Goal: Information Seeking & Learning: Compare options

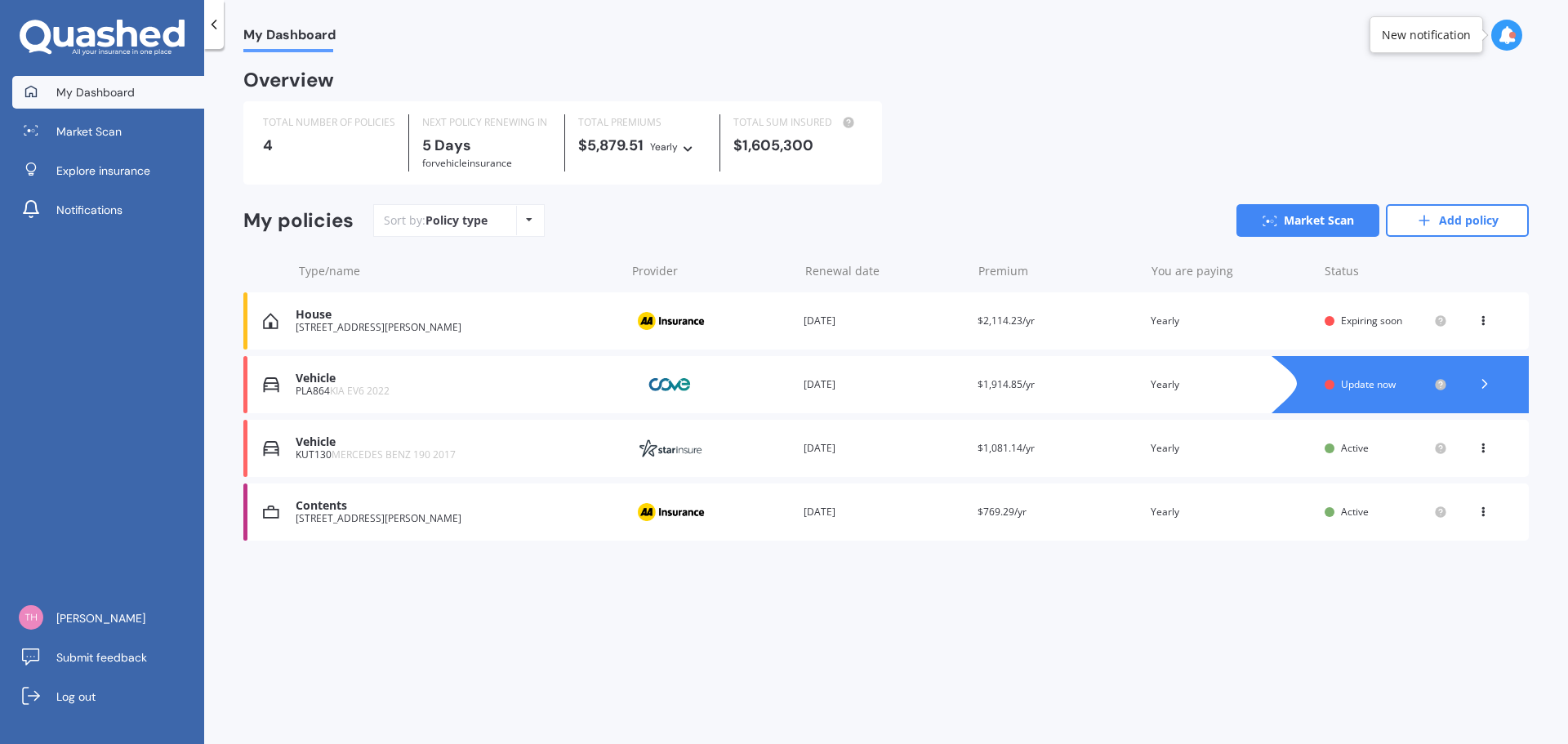
click at [1365, 375] on div at bounding box center [1417, 384] width 225 height 57
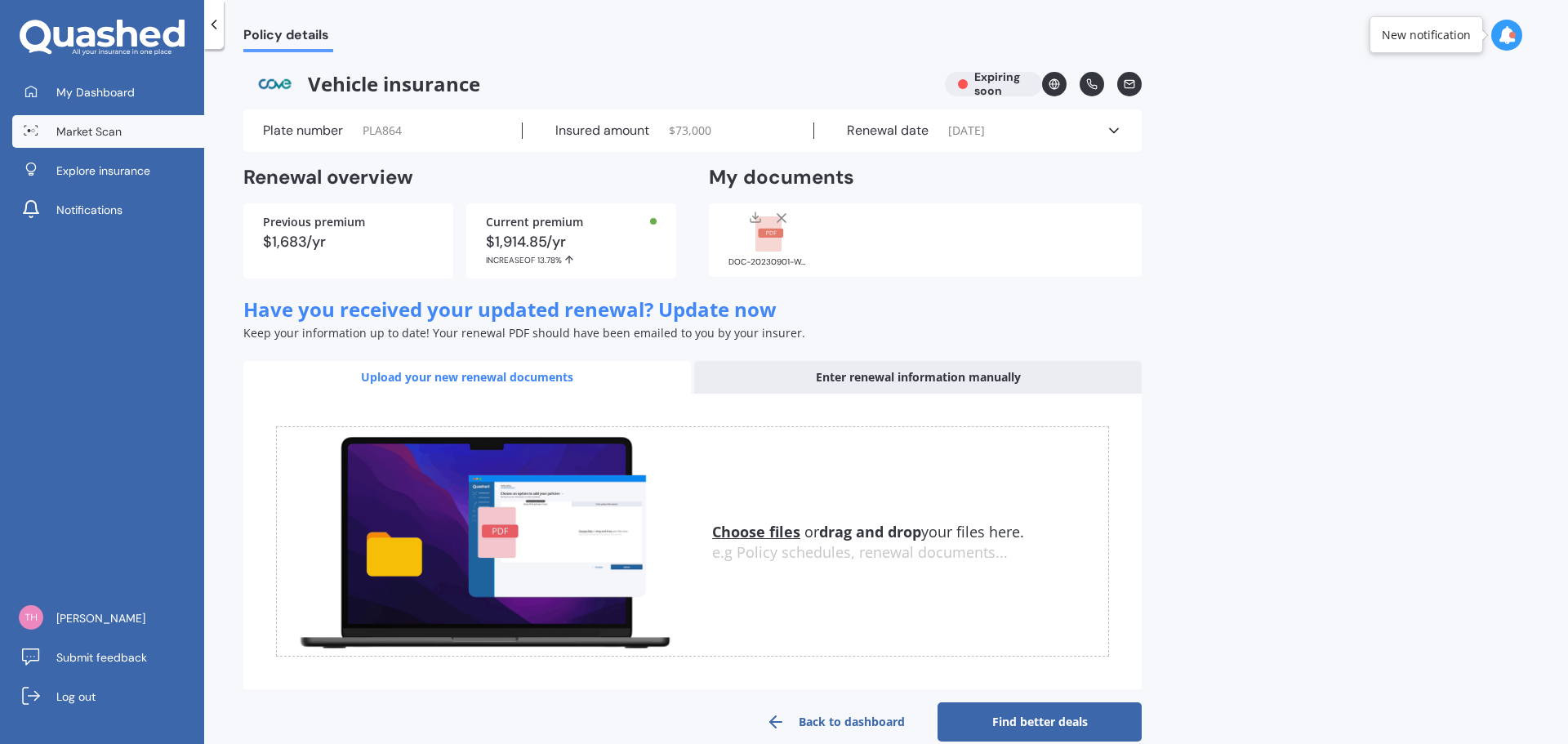
click at [75, 132] on span "Market Scan" at bounding box center [89, 131] width 65 height 16
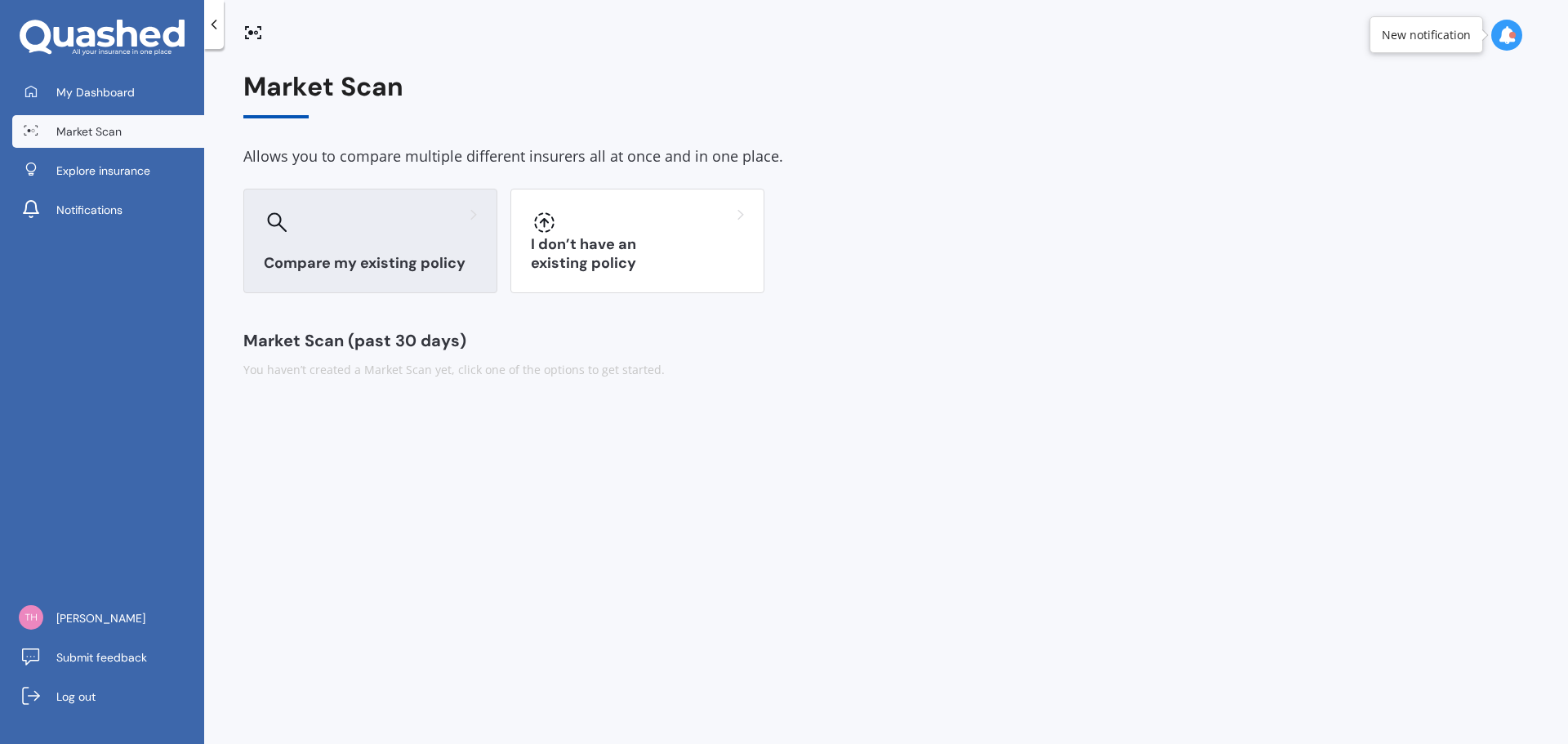
click at [389, 264] on h3 "Compare my existing policy" at bounding box center [370, 263] width 213 height 19
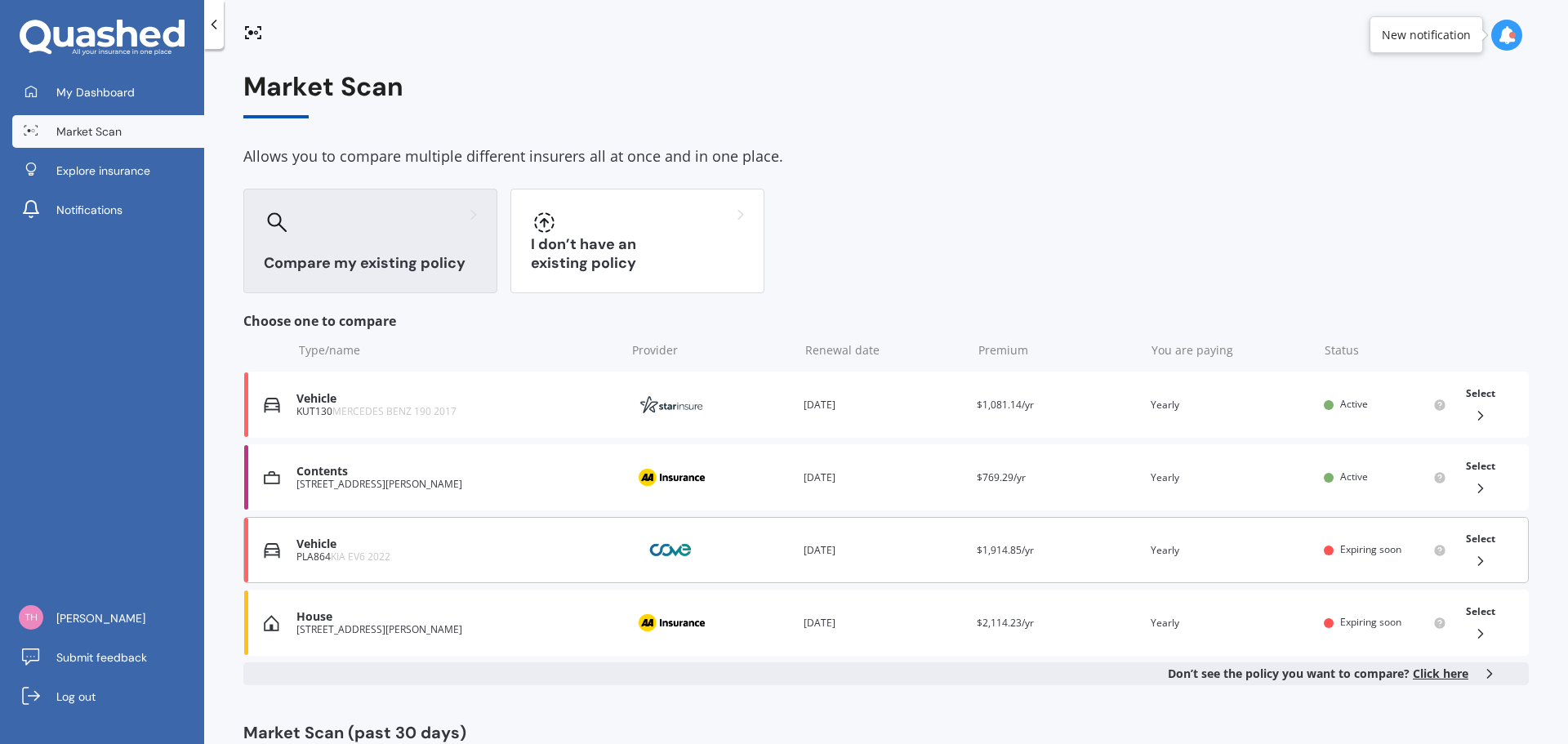
click at [1480, 557] on icon at bounding box center [1480, 560] width 16 height 16
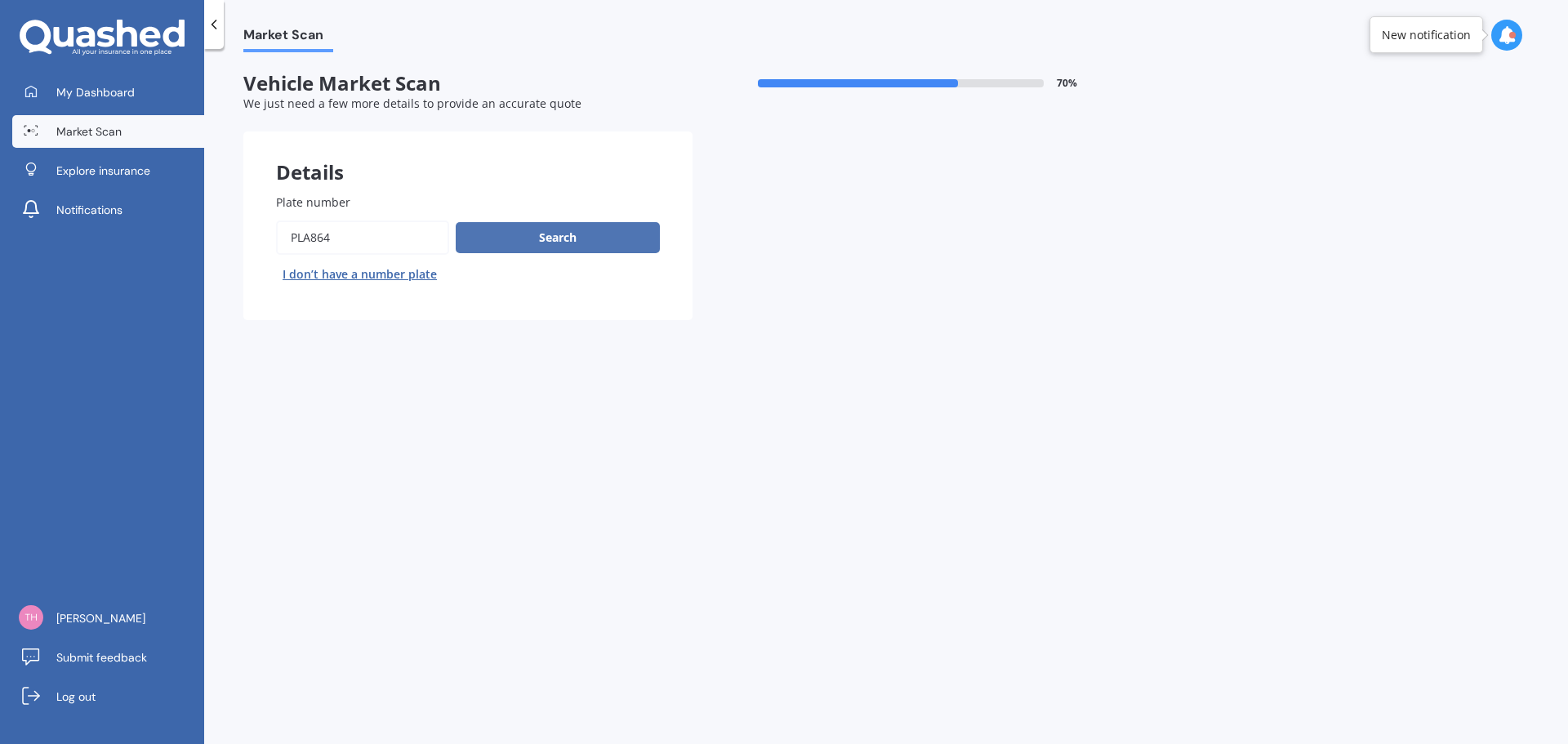
click at [565, 243] on button "Search" at bounding box center [558, 238] width 204 height 31
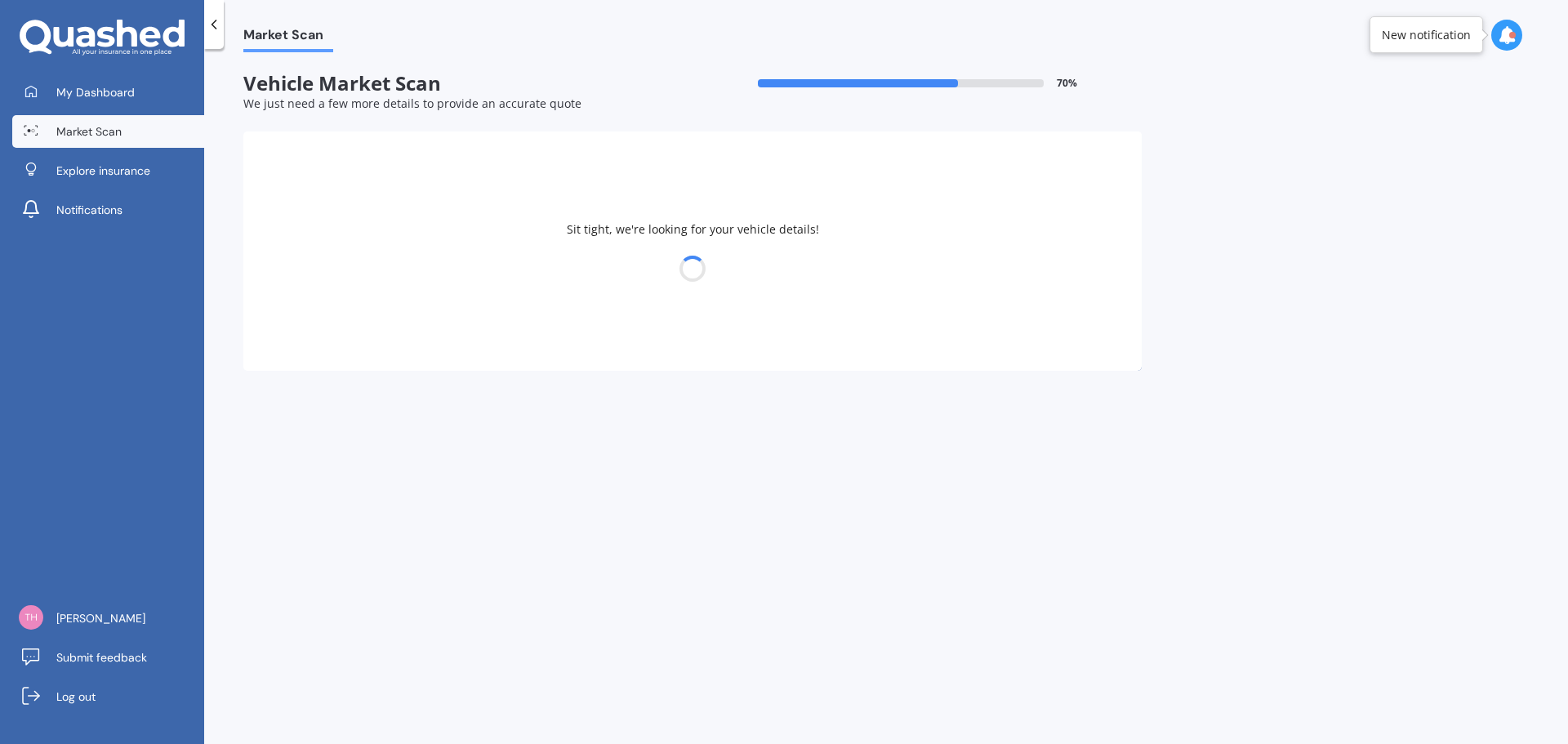
select select "KIA"
select select "EV6"
select select "07"
select select "1981"
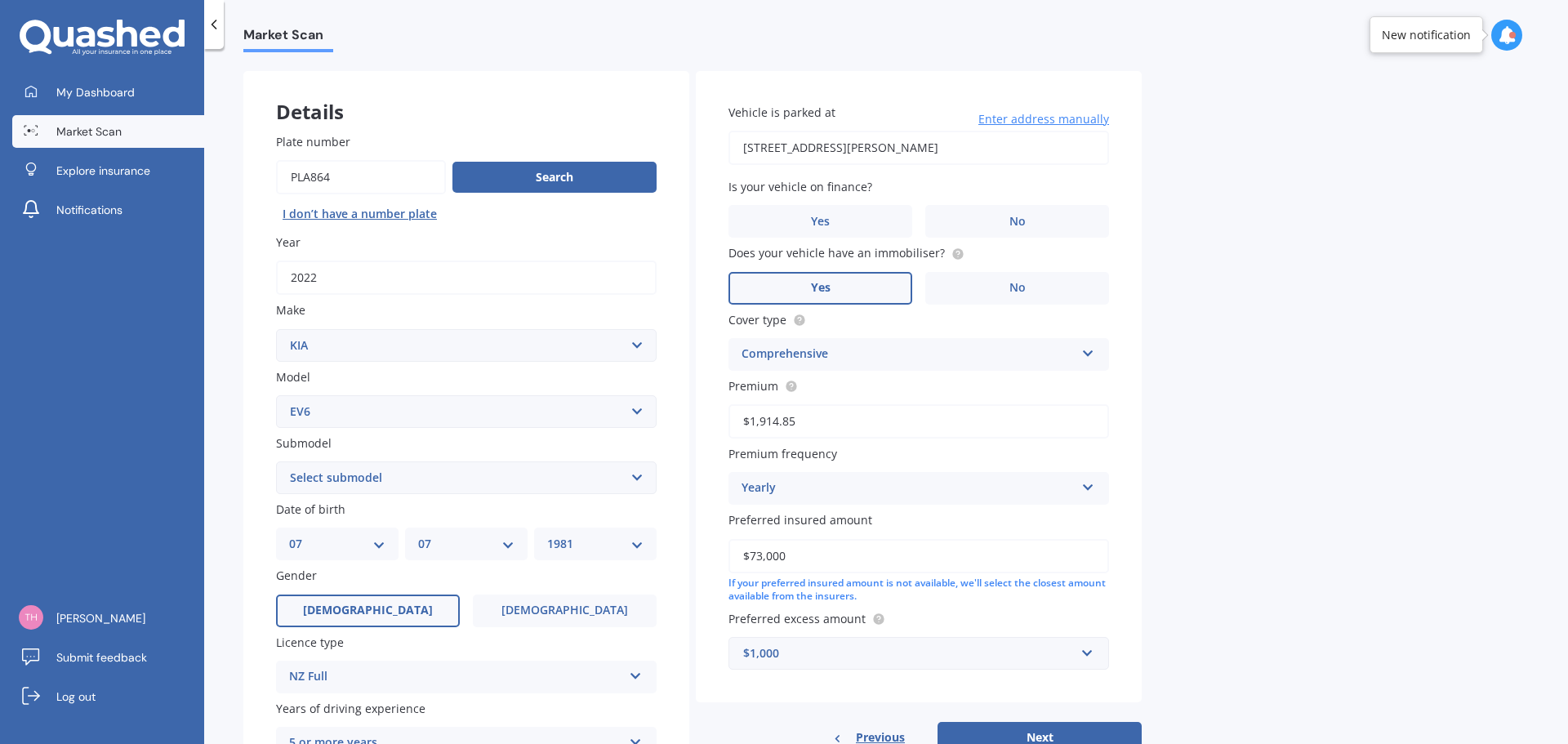
scroll to position [109, 0]
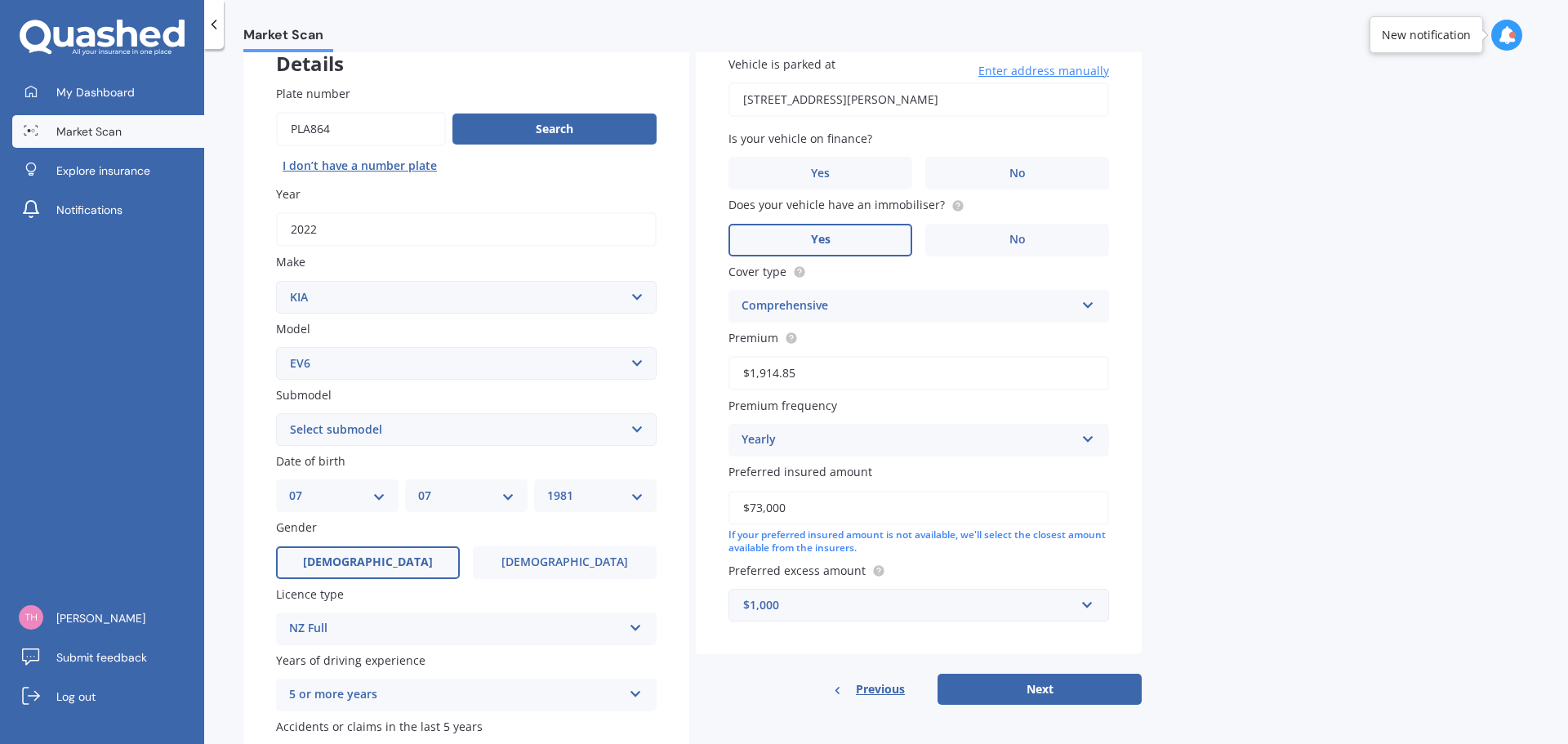
click at [471, 428] on select "Select submodel AIR AWD LR 77KWH/EV AIR RWD SR 58KWH/EV" at bounding box center [466, 429] width 381 height 32
click at [276, 413] on select "Select submodel AIR AWD LR 77KWH/EV AIR RWD SR 58KWH/EV" at bounding box center [466, 429] width 381 height 32
click at [495, 433] on select "Select submodel AIR AWD LR 77KWH/EV AIR RWD SR 58KWH/EV" at bounding box center [466, 429] width 381 height 32
select select "AIR RWD SR 58KWH/EV"
click at [276, 413] on select "Select submodel AIR AWD LR 77KWH/EV AIR RWD SR 58KWH/EV" at bounding box center [466, 429] width 381 height 32
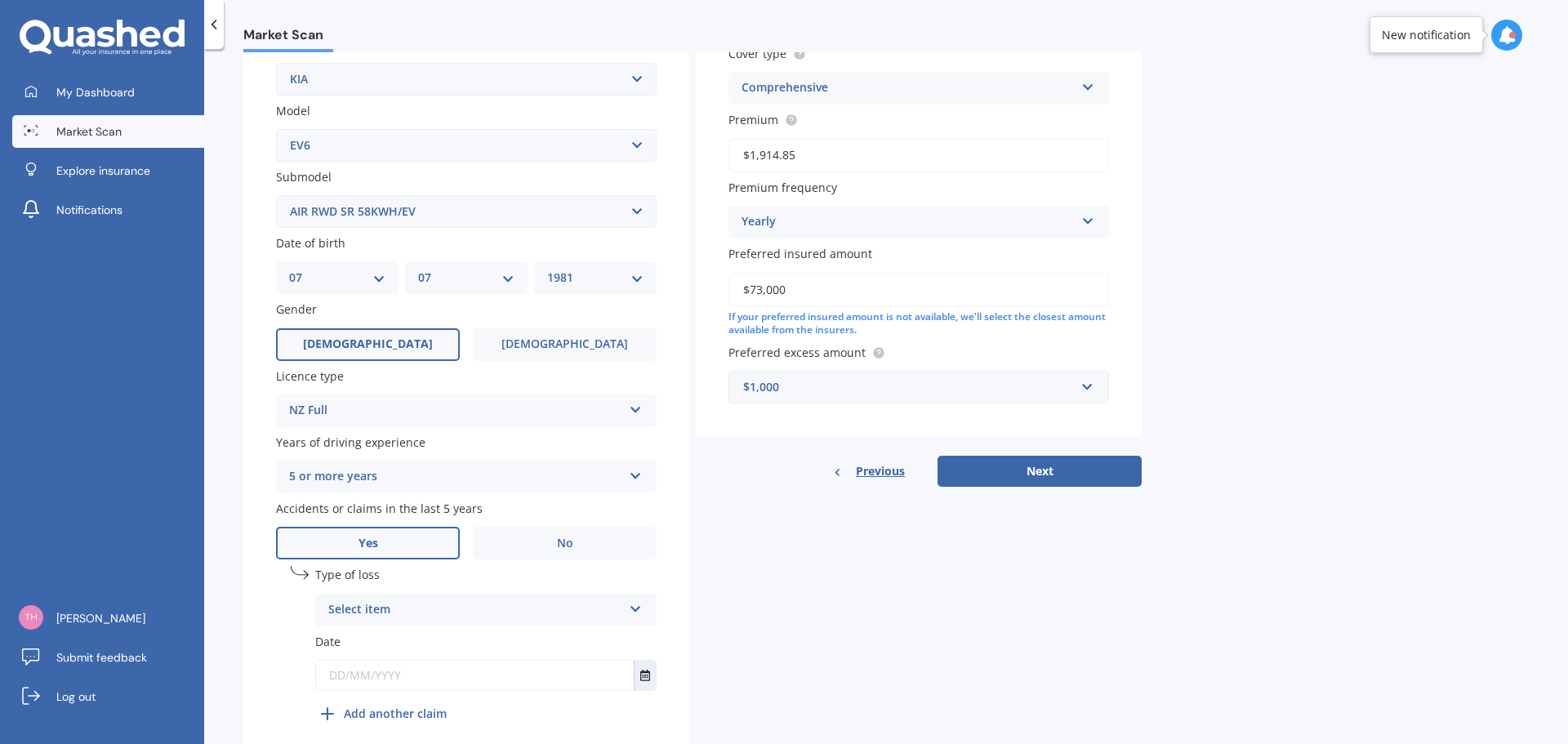
scroll to position [394, 0]
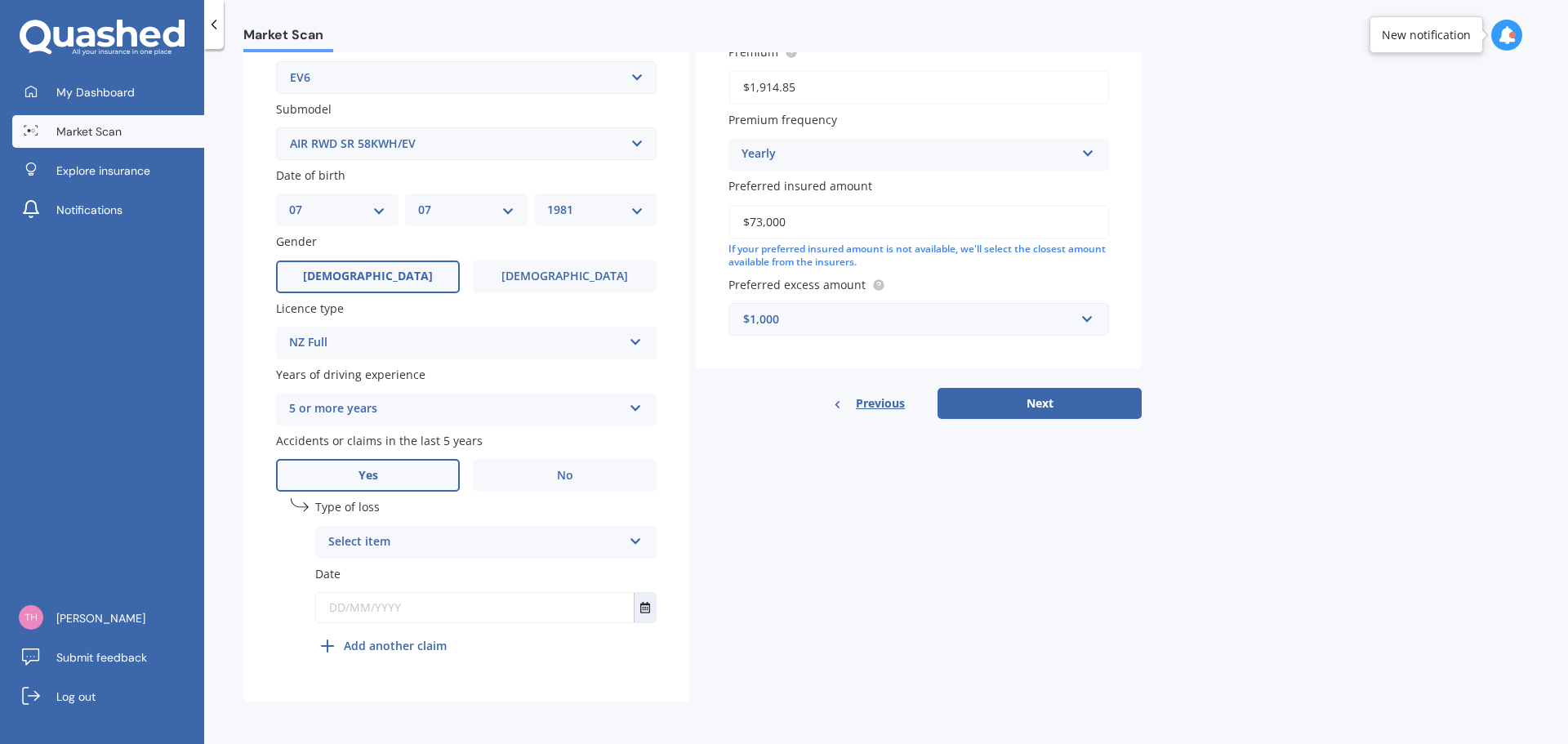
click at [420, 537] on div "Select item" at bounding box center [476, 541] width 294 height 20
click at [388, 595] on span "Not at fault accident" at bounding box center [388, 603] width 116 height 15
click at [388, 606] on input "text" at bounding box center [474, 607] width 317 height 29
click at [651, 608] on button "Select date" at bounding box center [645, 607] width 22 height 29
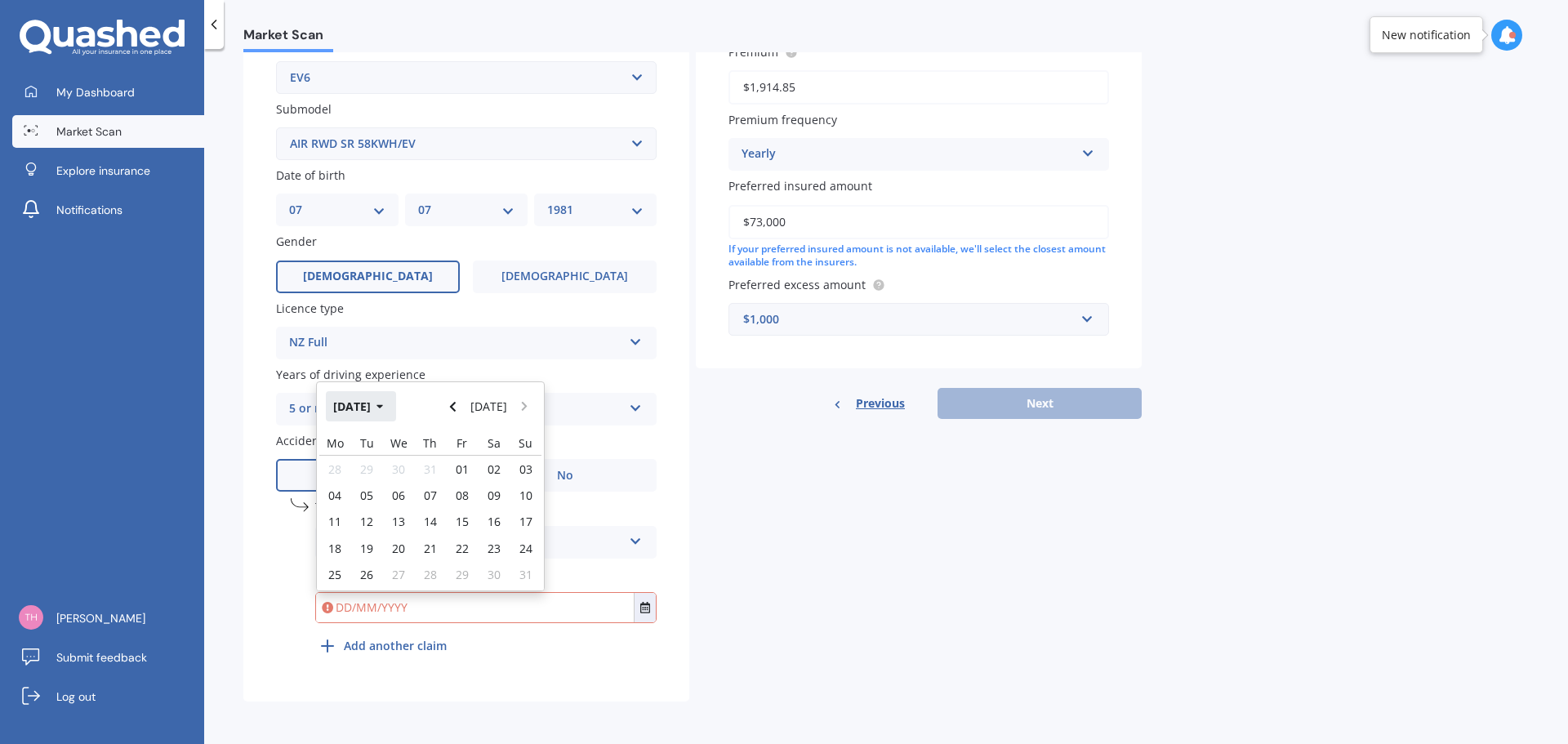
click at [382, 400] on button "[DATE]" at bounding box center [361, 405] width 70 height 29
click at [498, 510] on div "Aug" at bounding box center [513, 510] width 56 height 51
click at [362, 402] on button "[DATE]" at bounding box center [361, 405] width 70 height 29
click at [355, 406] on button "2025" at bounding box center [355, 405] width 59 height 29
click at [510, 459] on span "2022" at bounding box center [513, 458] width 27 height 15
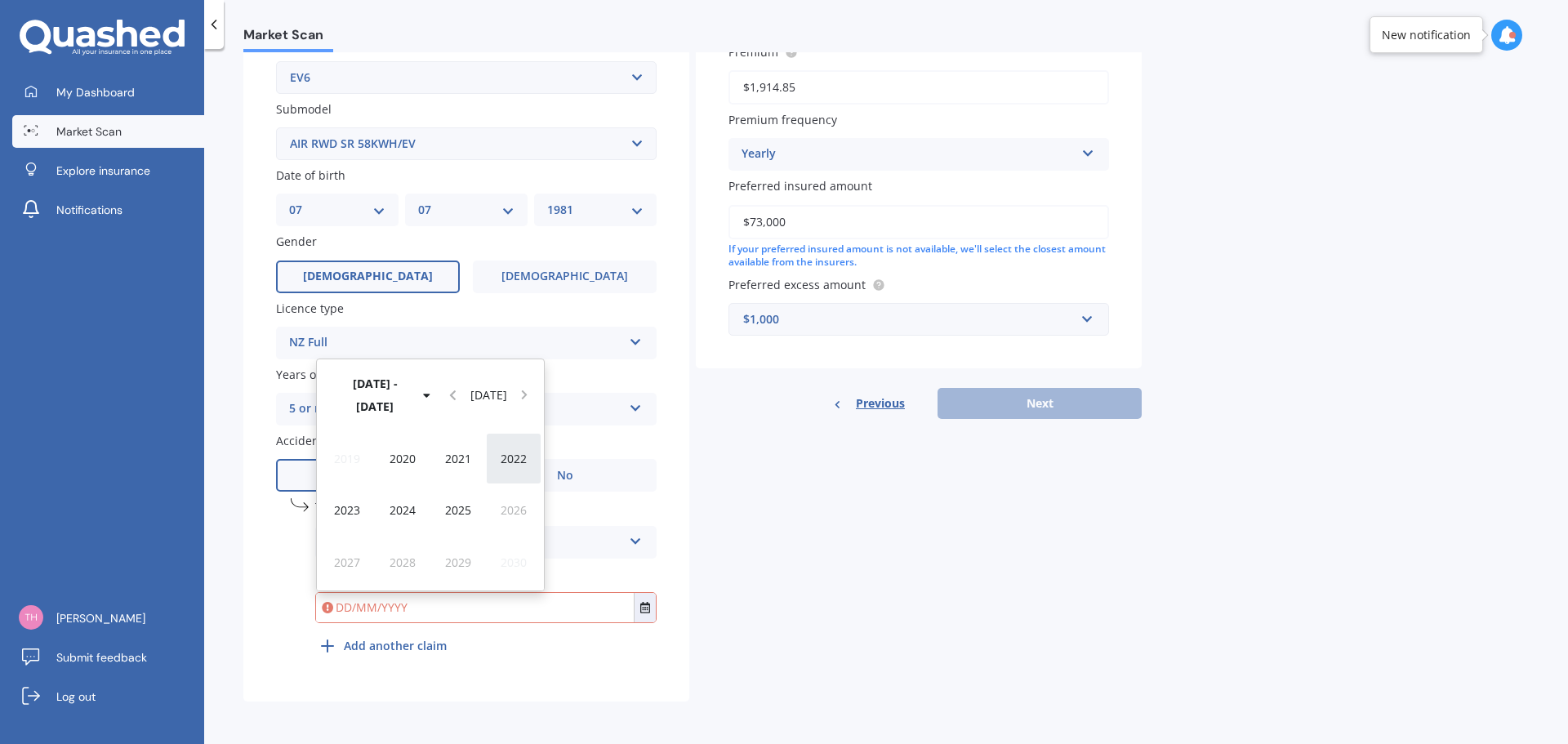
click at [510, 459] on div "2019 2020 2021 2022 2023 2024 2025 2026 2027 2028 2029 2030" at bounding box center [429, 510] width 227 height 160
click at [341, 560] on span "Sep" at bounding box center [347, 562] width 21 height 15
click at [334, 403] on button "[DATE]" at bounding box center [361, 405] width 70 height 29
click at [507, 505] on span "Aug" at bounding box center [513, 510] width 21 height 15
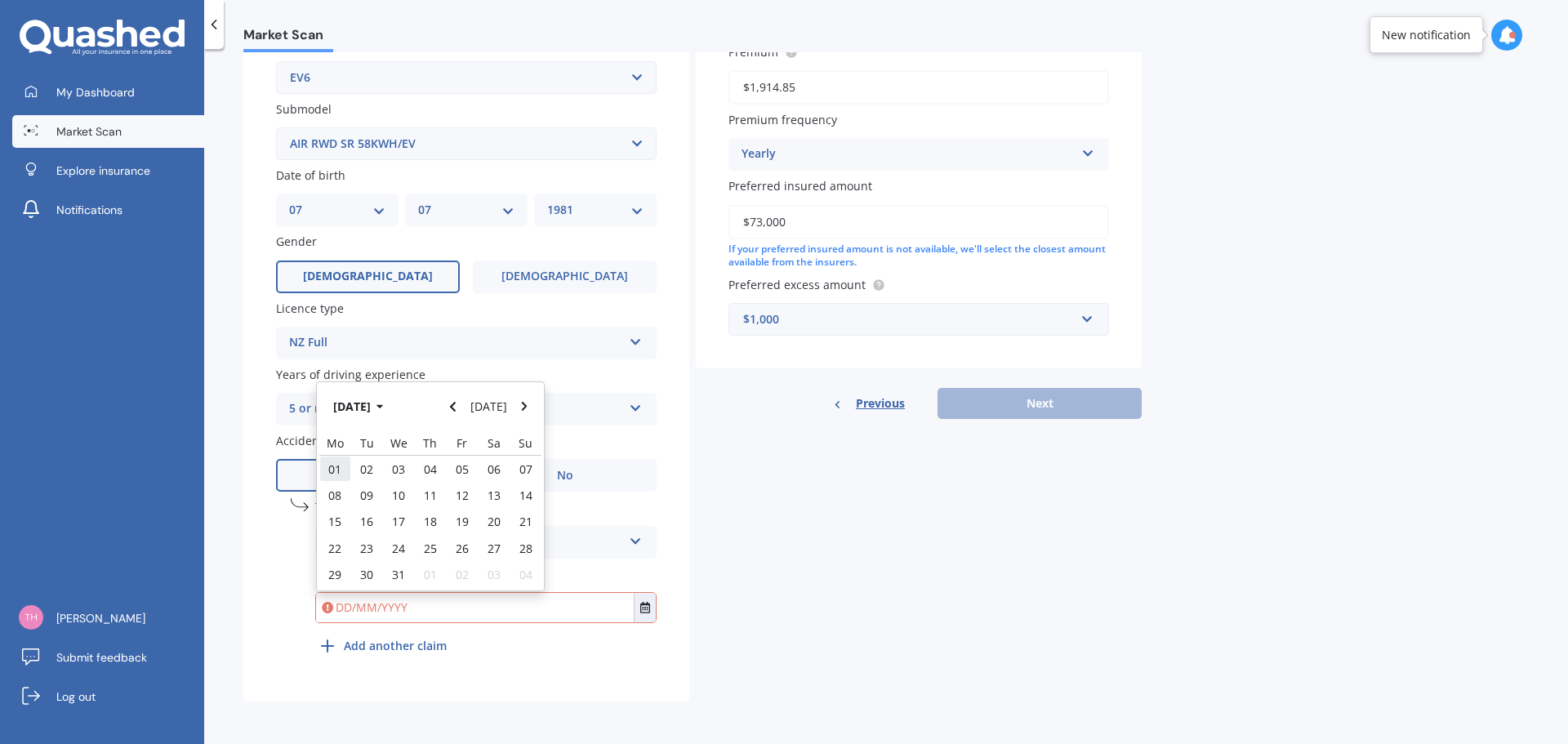
click at [342, 472] on div "01" at bounding box center [334, 469] width 32 height 27
type input "[DATE]"
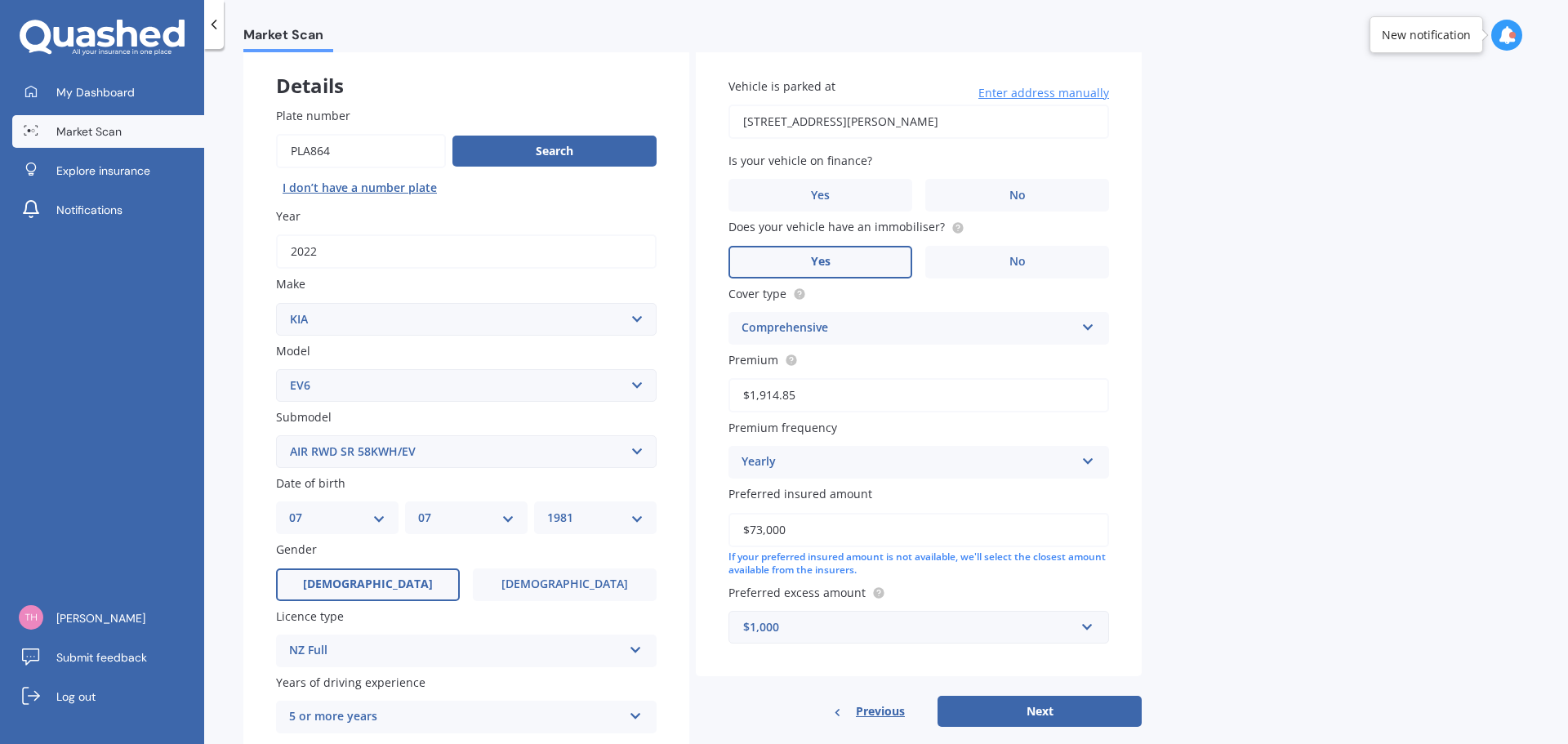
scroll to position [0, 0]
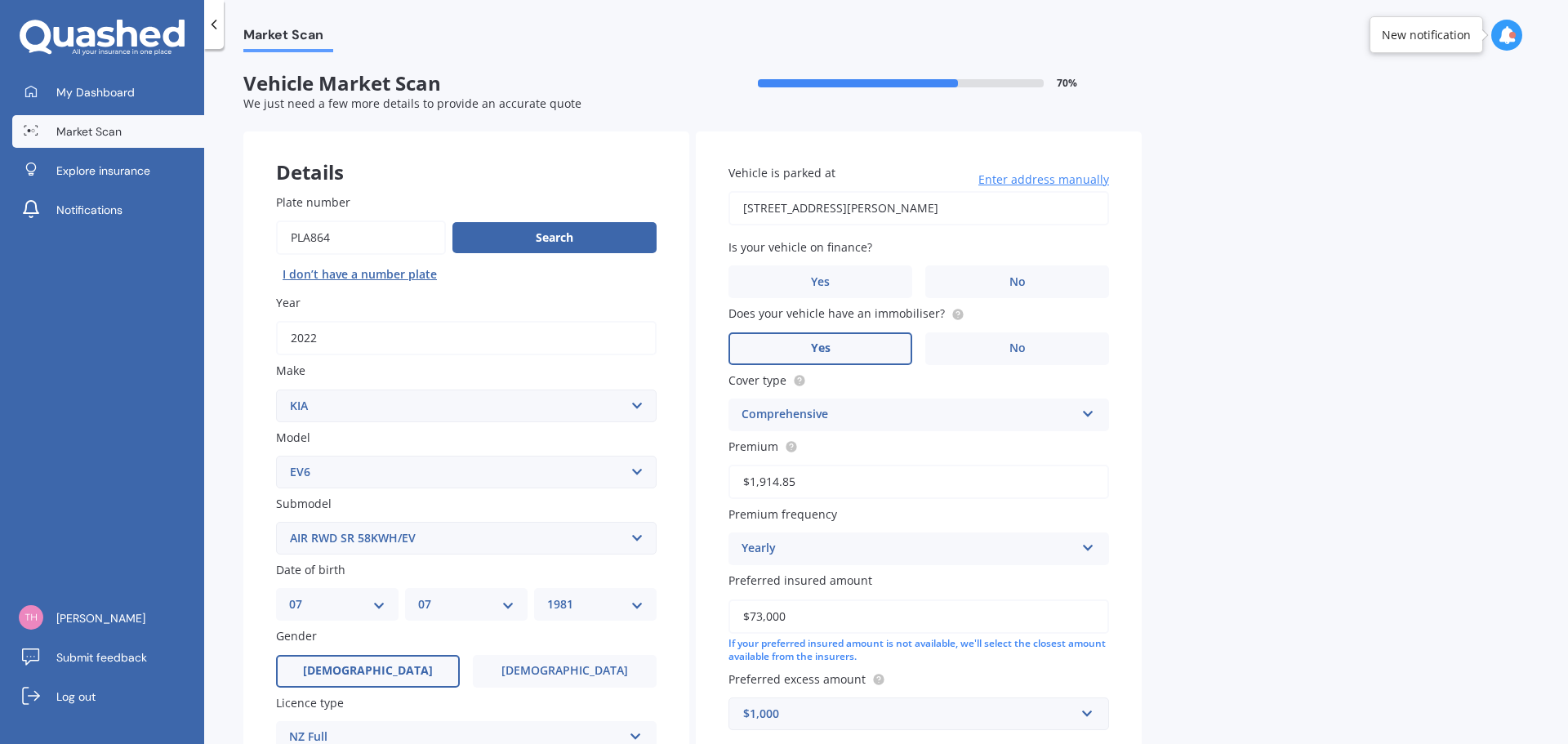
drag, startPoint x: 760, startPoint y: 477, endPoint x: 878, endPoint y: 489, distance: 118.6
click at [878, 489] on input "$1,914.85" at bounding box center [919, 481] width 381 height 34
click at [995, 287] on label "No" at bounding box center [1017, 281] width 184 height 32
click at [0, 0] on input "No" at bounding box center [0, 0] width 0 height 0
drag, startPoint x: 761, startPoint y: 616, endPoint x: 753, endPoint y: 617, distance: 8.1
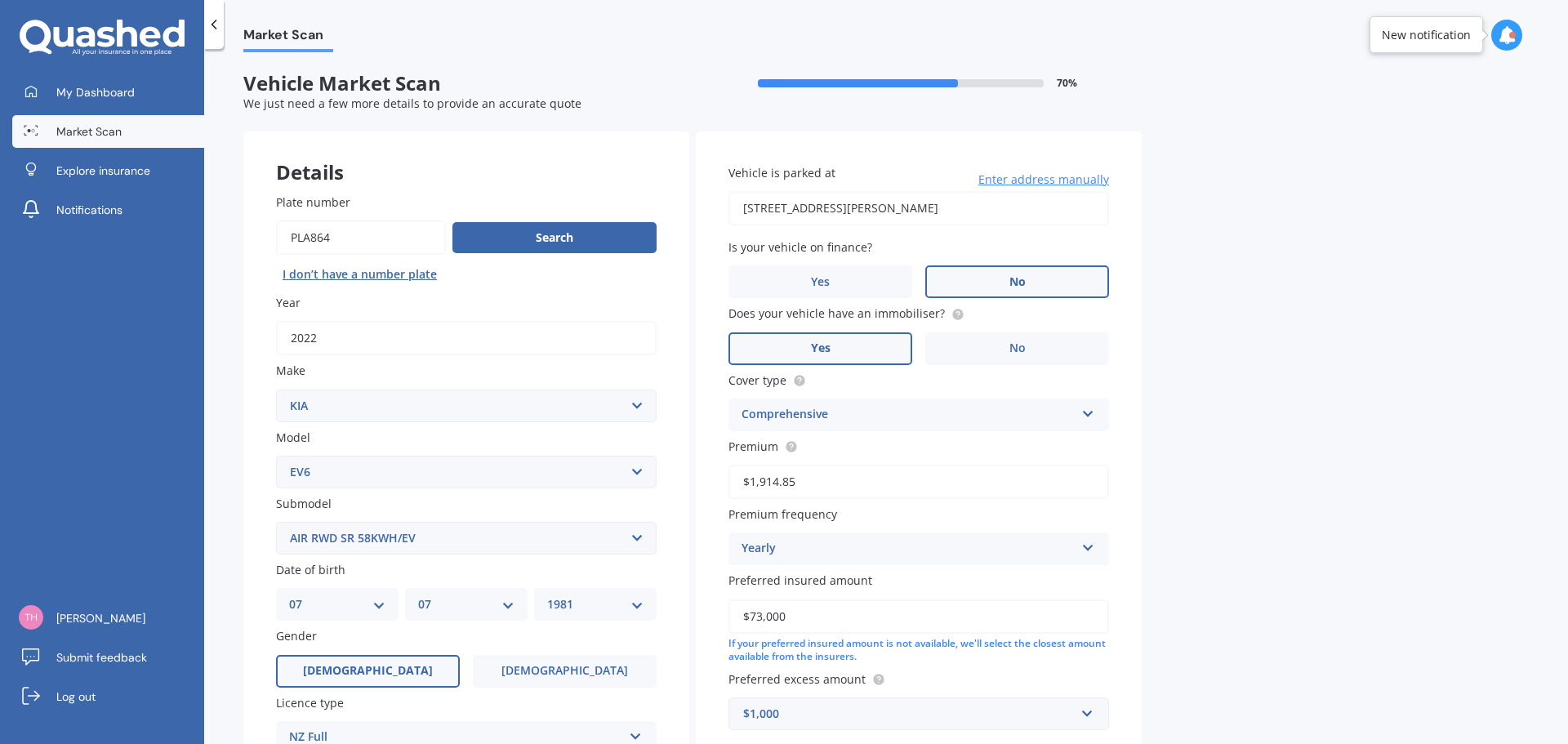
click at [753, 617] on input "$73,000" at bounding box center [919, 617] width 381 height 34
type input "$55,000"
drag, startPoint x: 762, startPoint y: 479, endPoint x: 831, endPoint y: 487, distance: 69.5
click at [825, 487] on input "$1,914.85" at bounding box center [919, 481] width 381 height 34
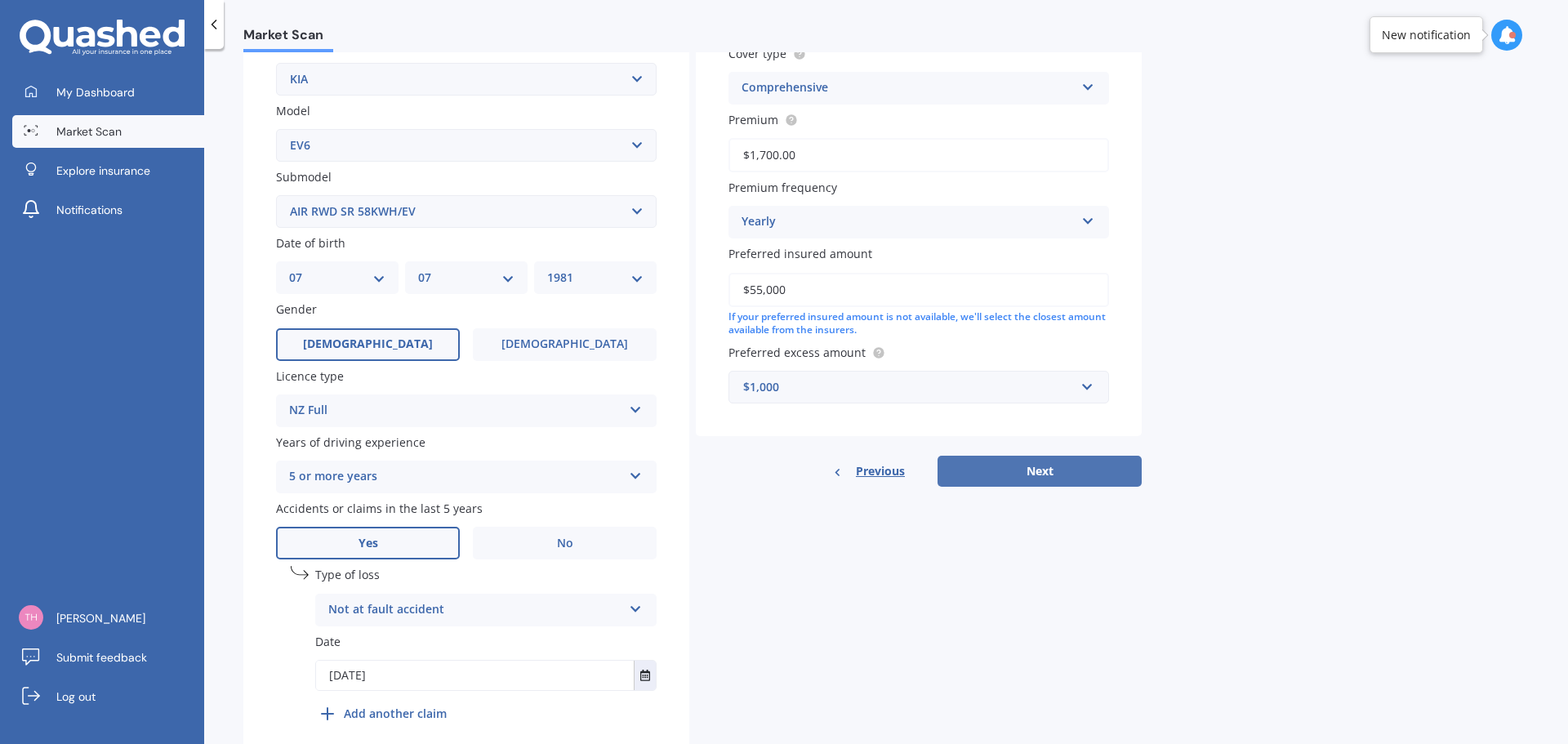
type input "$1,700.00"
click at [1029, 481] on button "Next" at bounding box center [1039, 471] width 204 height 31
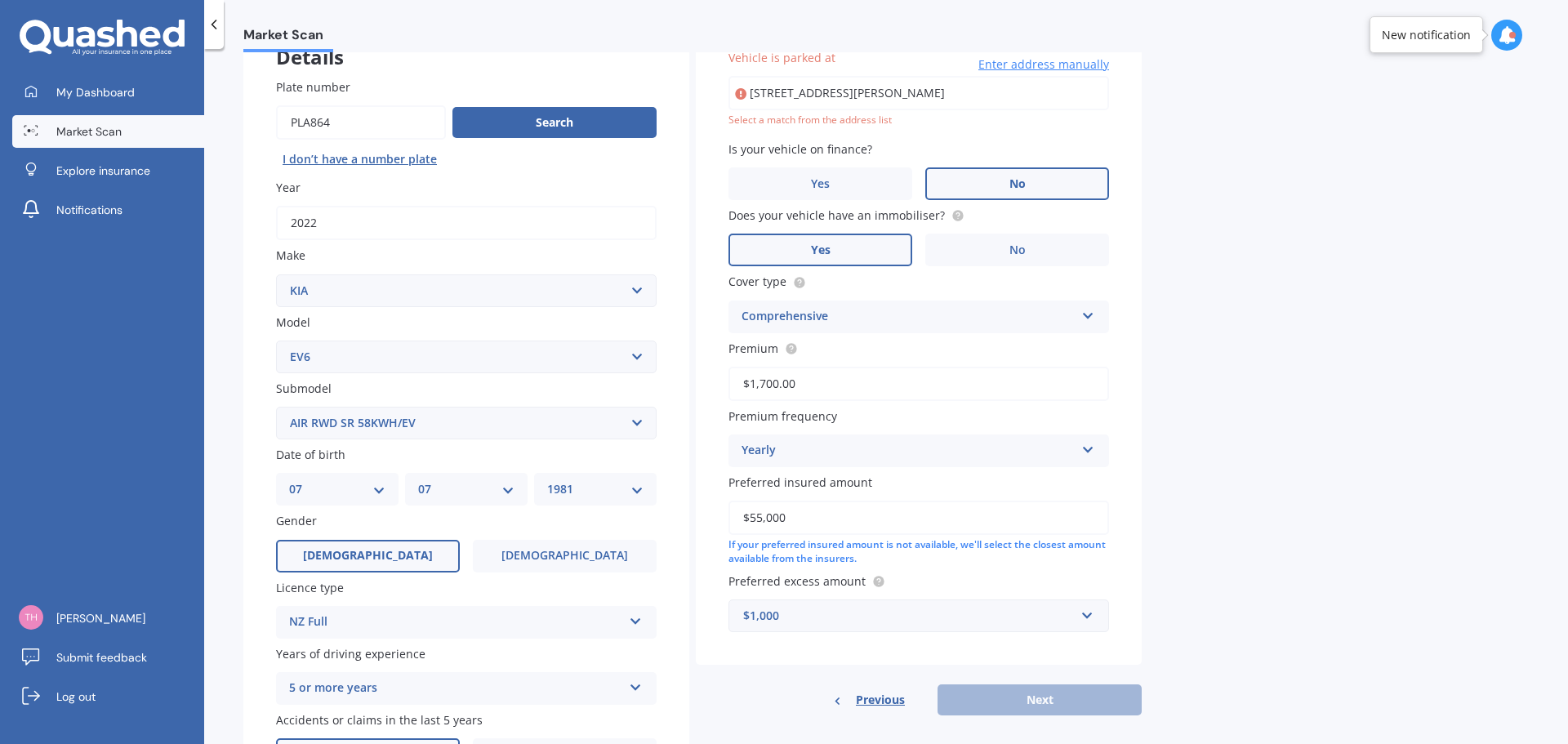
scroll to position [112, 0]
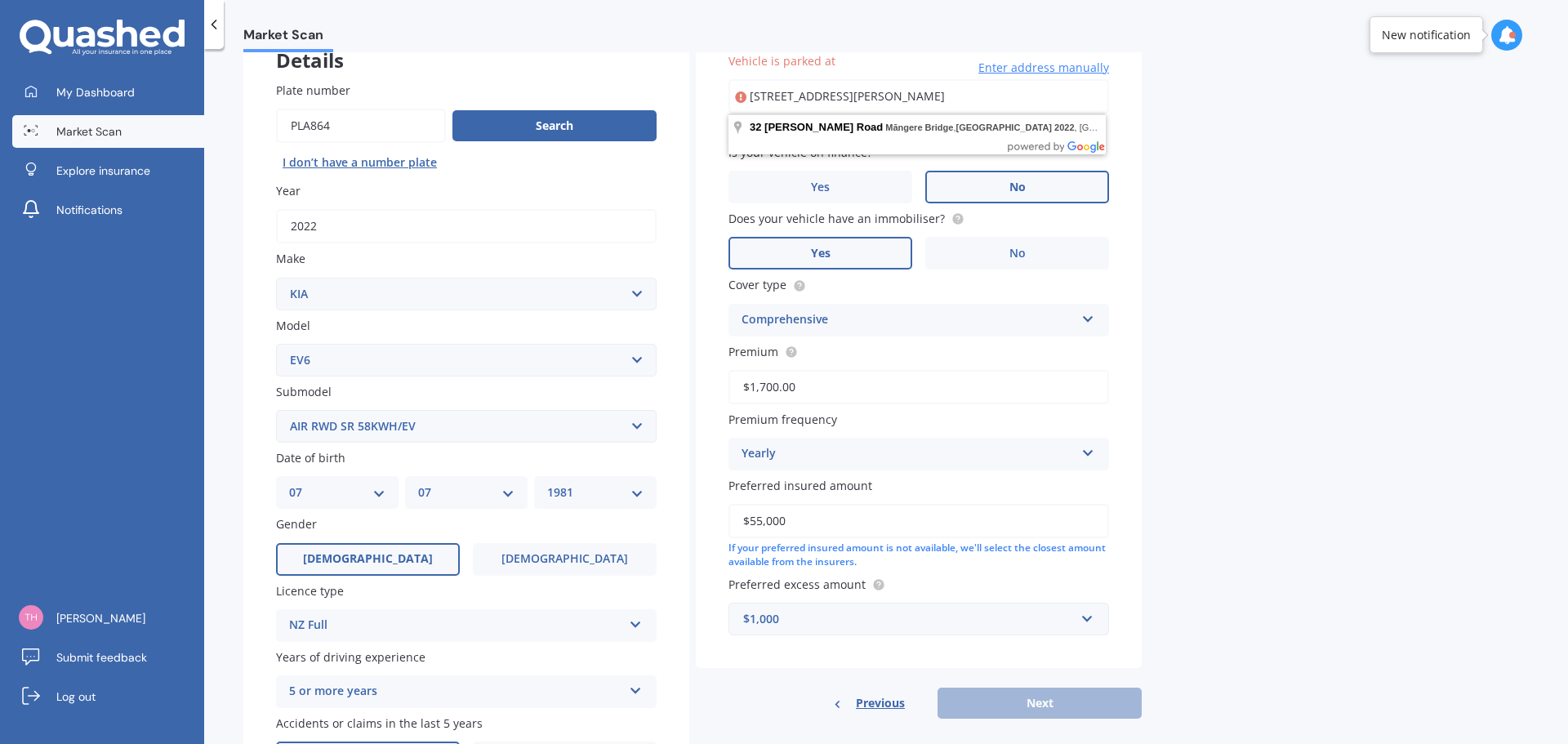
click at [861, 92] on input "[STREET_ADDRESS][PERSON_NAME]" at bounding box center [919, 97] width 381 height 34
type input "[STREET_ADDRESS][PERSON_NAME]"
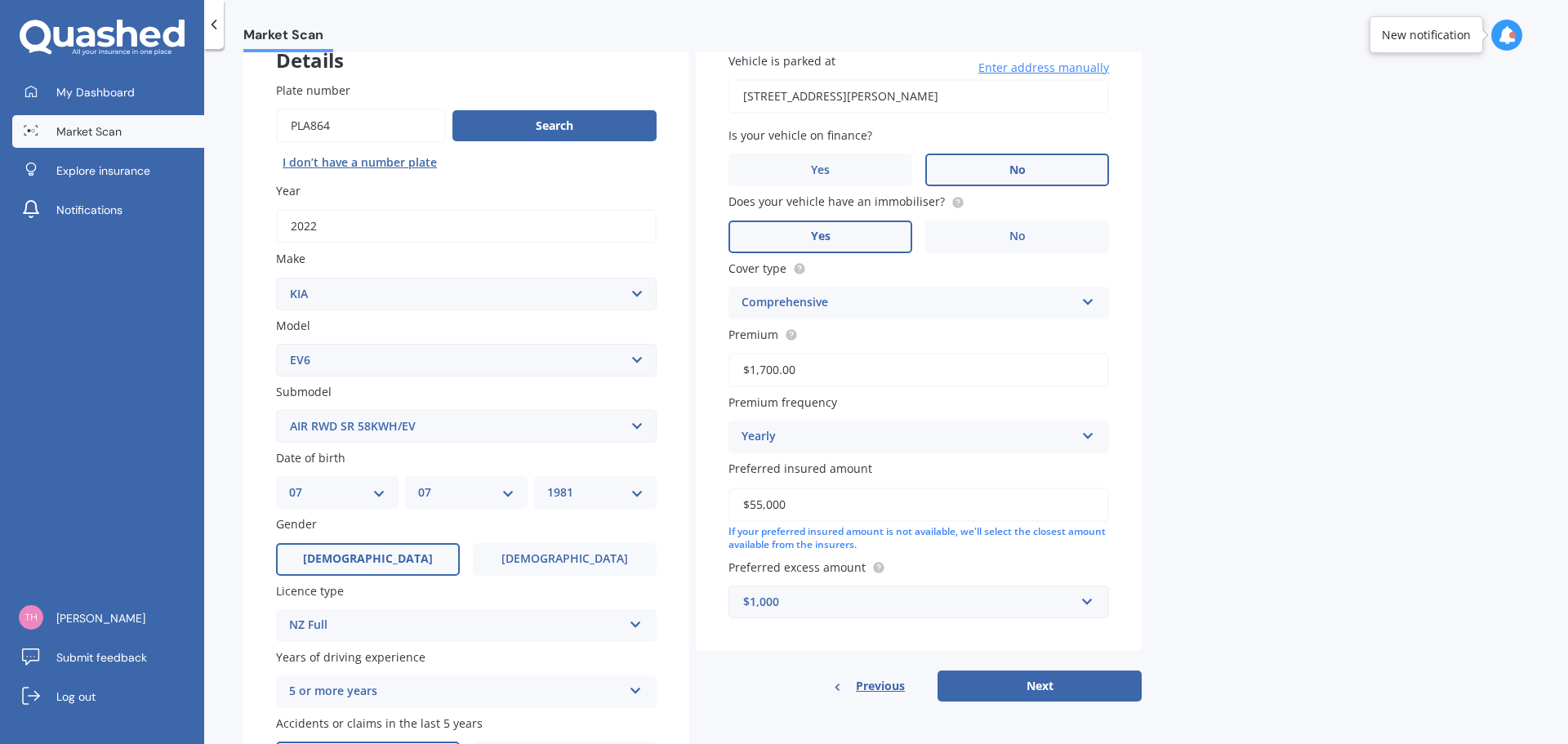
scroll to position [394, 0]
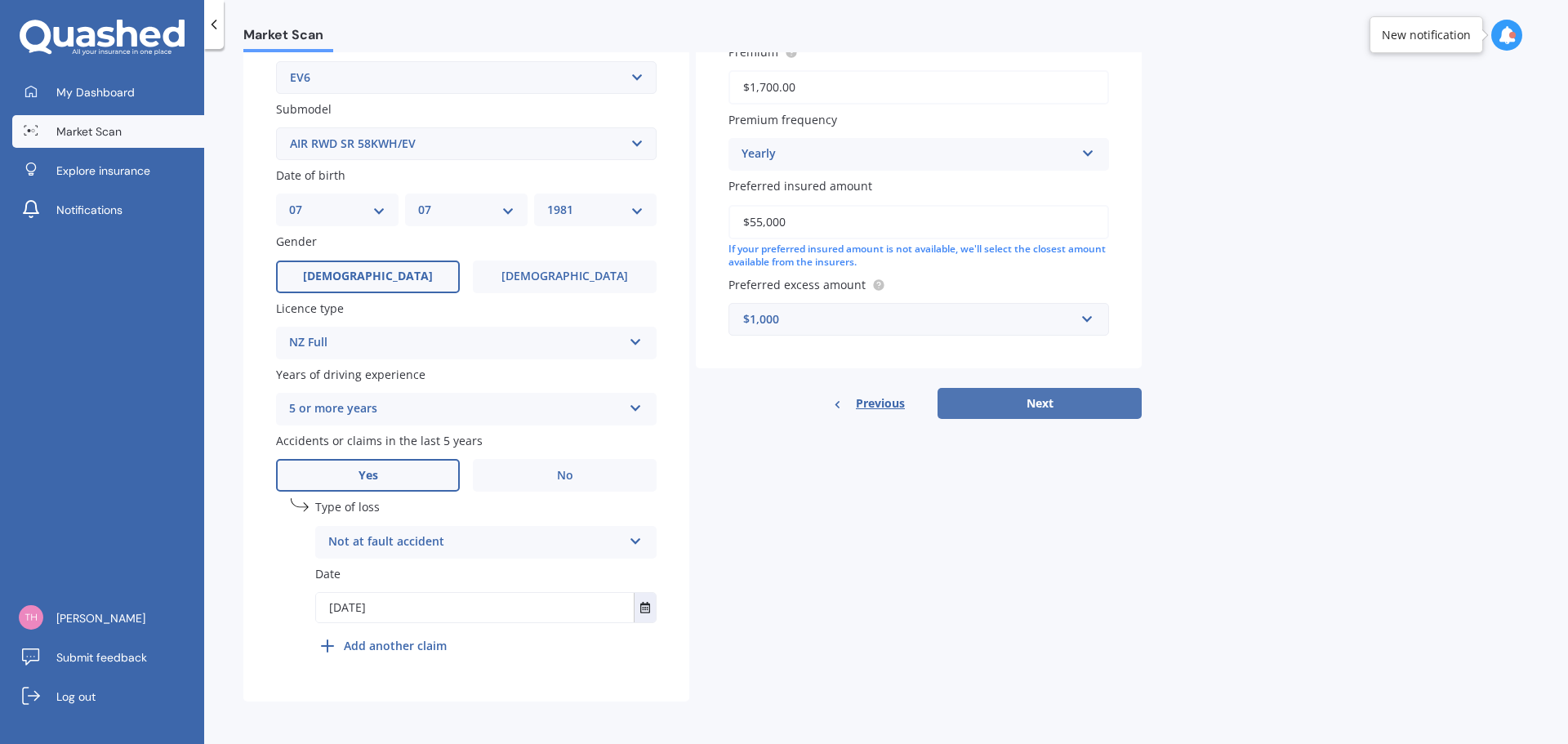
click at [1017, 404] on button "Next" at bounding box center [1039, 403] width 204 height 31
select select "07"
select select "1981"
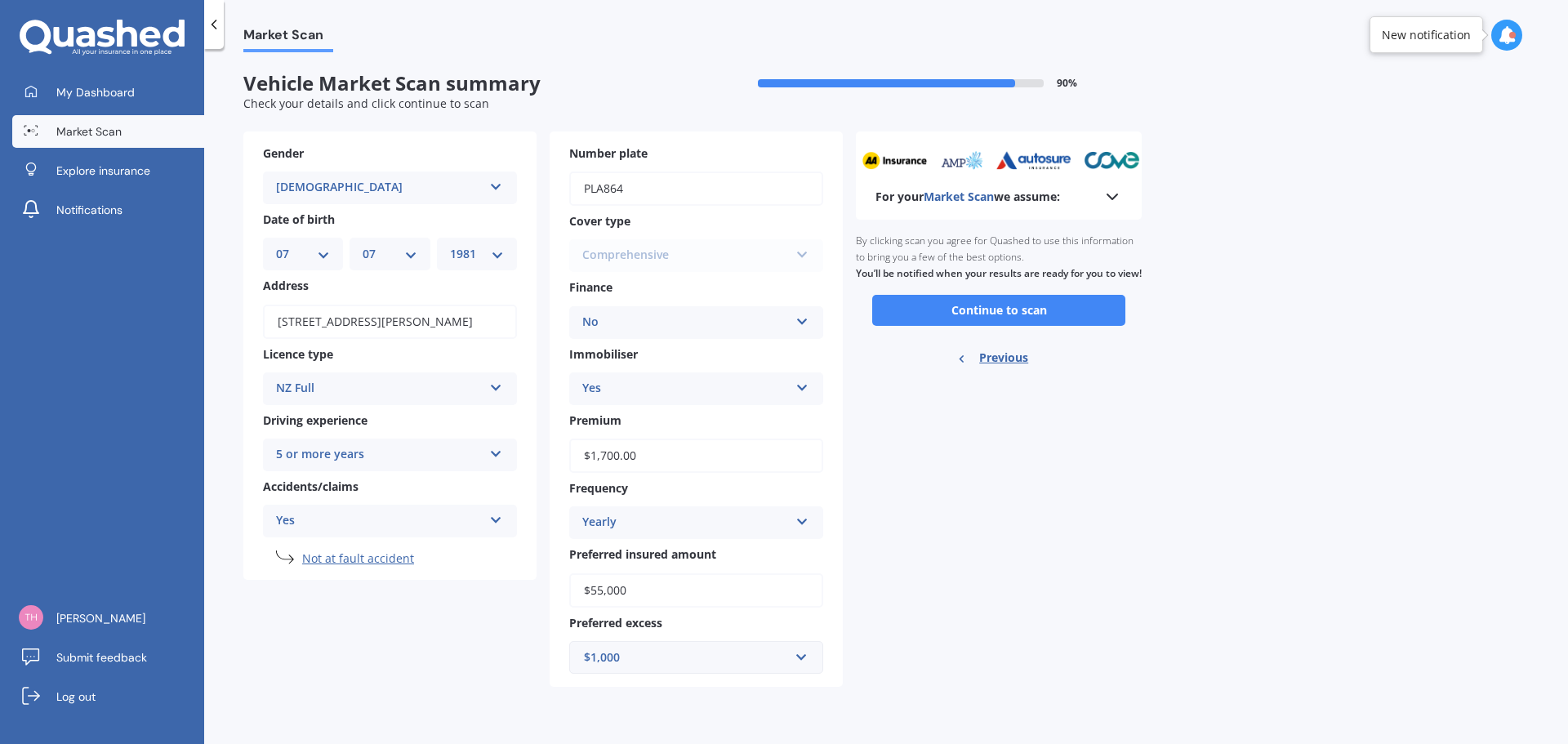
scroll to position [0, 0]
click at [986, 318] on button "Continue to scan" at bounding box center [999, 310] width 253 height 31
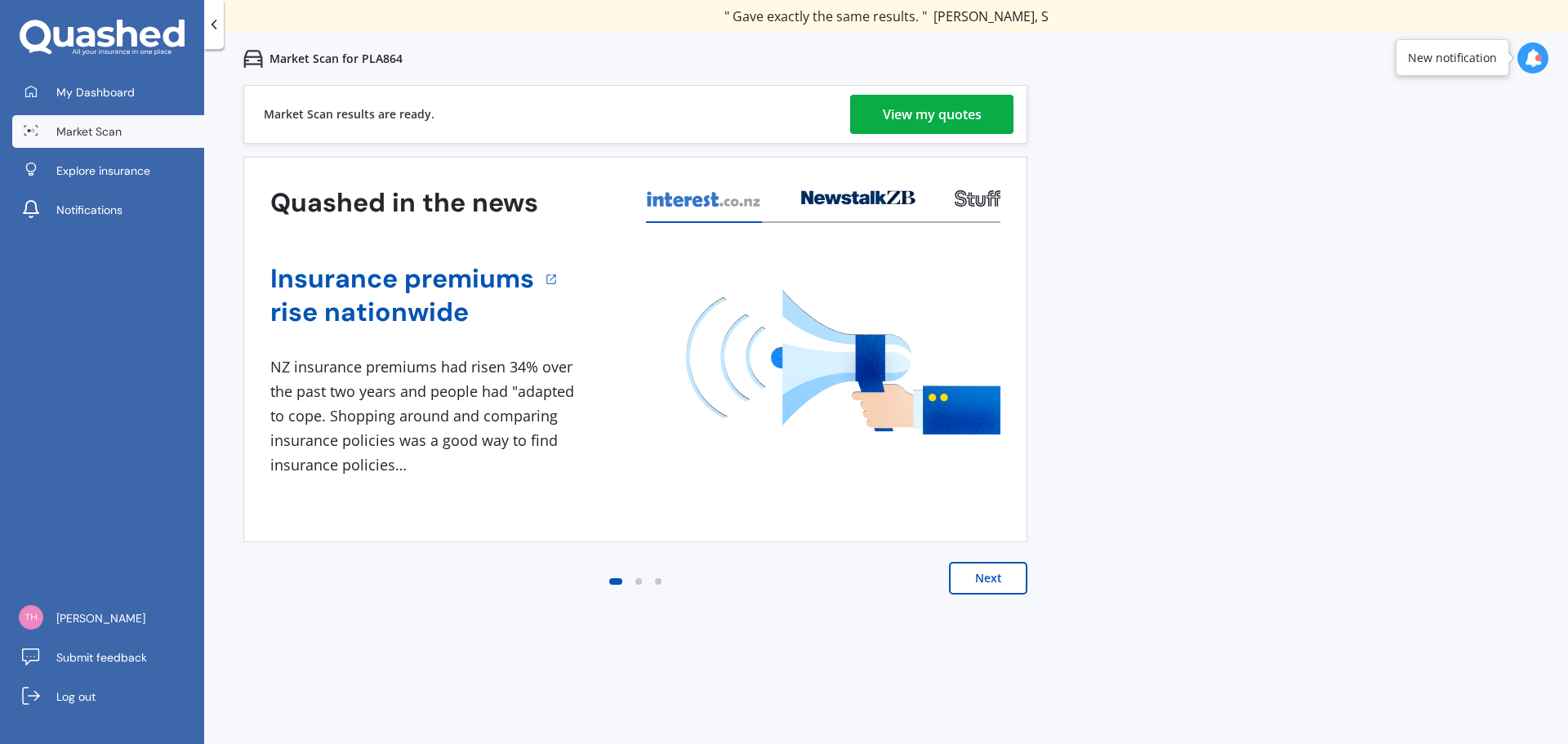
click at [1004, 581] on button "Next" at bounding box center [988, 578] width 79 height 32
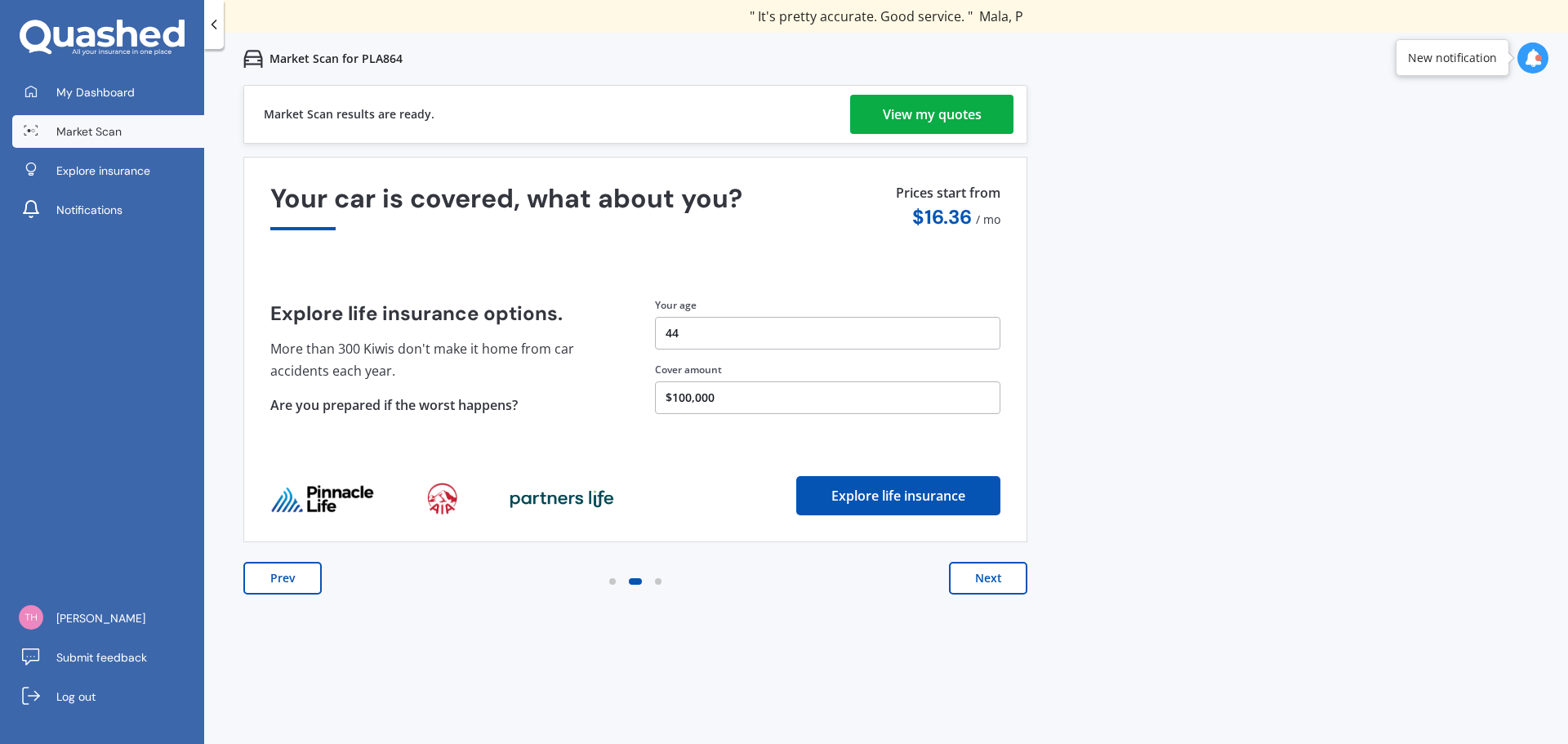
click at [891, 119] on div "View my quotes" at bounding box center [932, 115] width 99 height 39
